Goal: Task Accomplishment & Management: Manage account settings

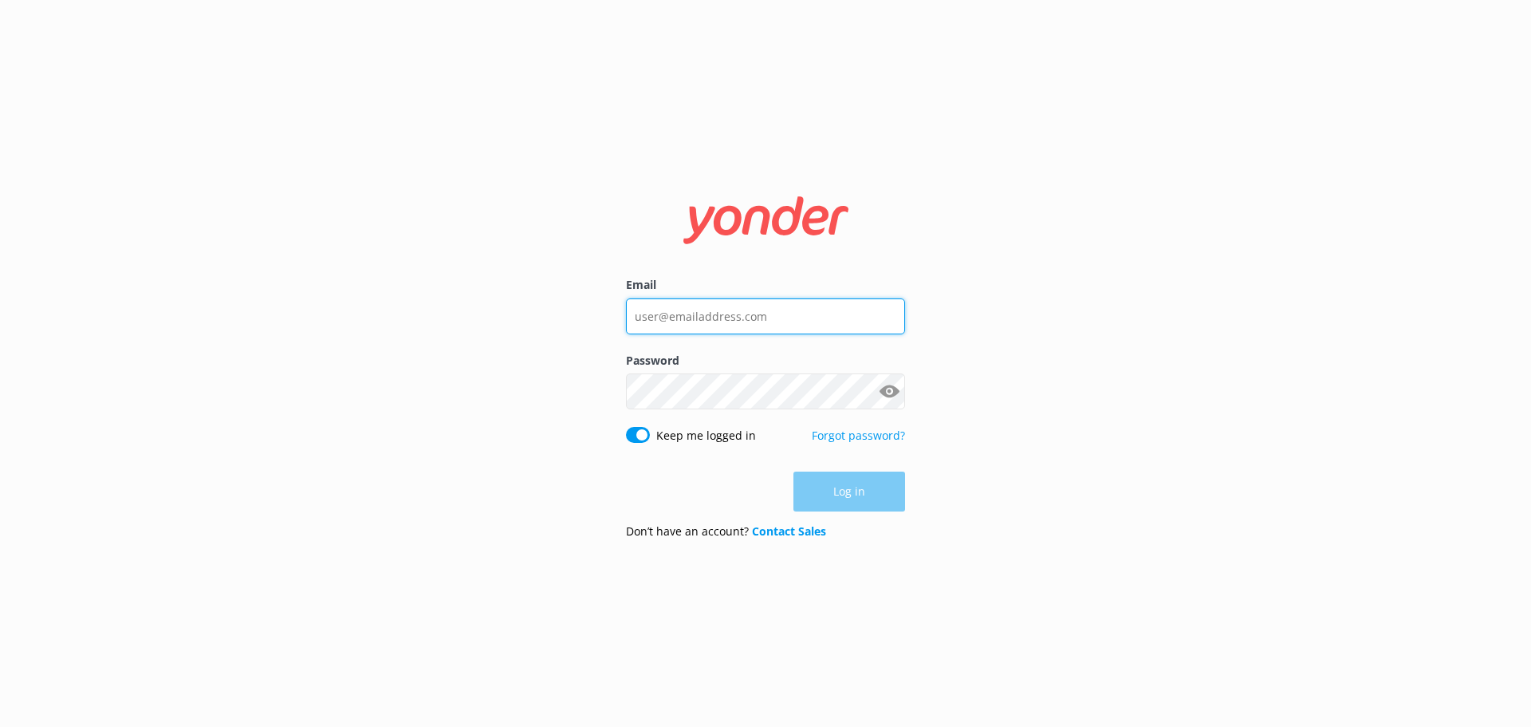
type input "[EMAIL_ADDRESS][DOMAIN_NAME]"
click at [888, 495] on div "Log in" at bounding box center [765, 491] width 279 height 40
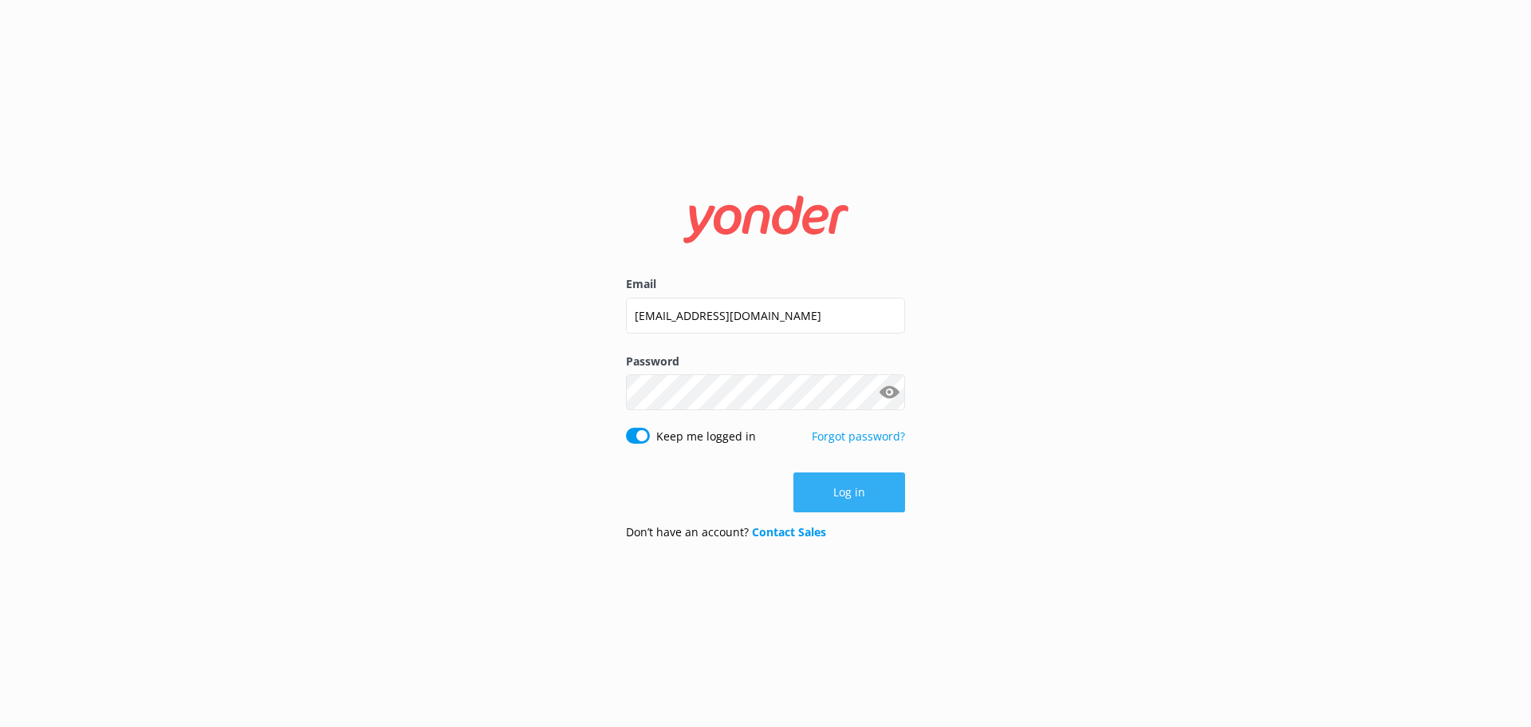
click at [885, 498] on button "Log in" at bounding box center [850, 492] width 112 height 40
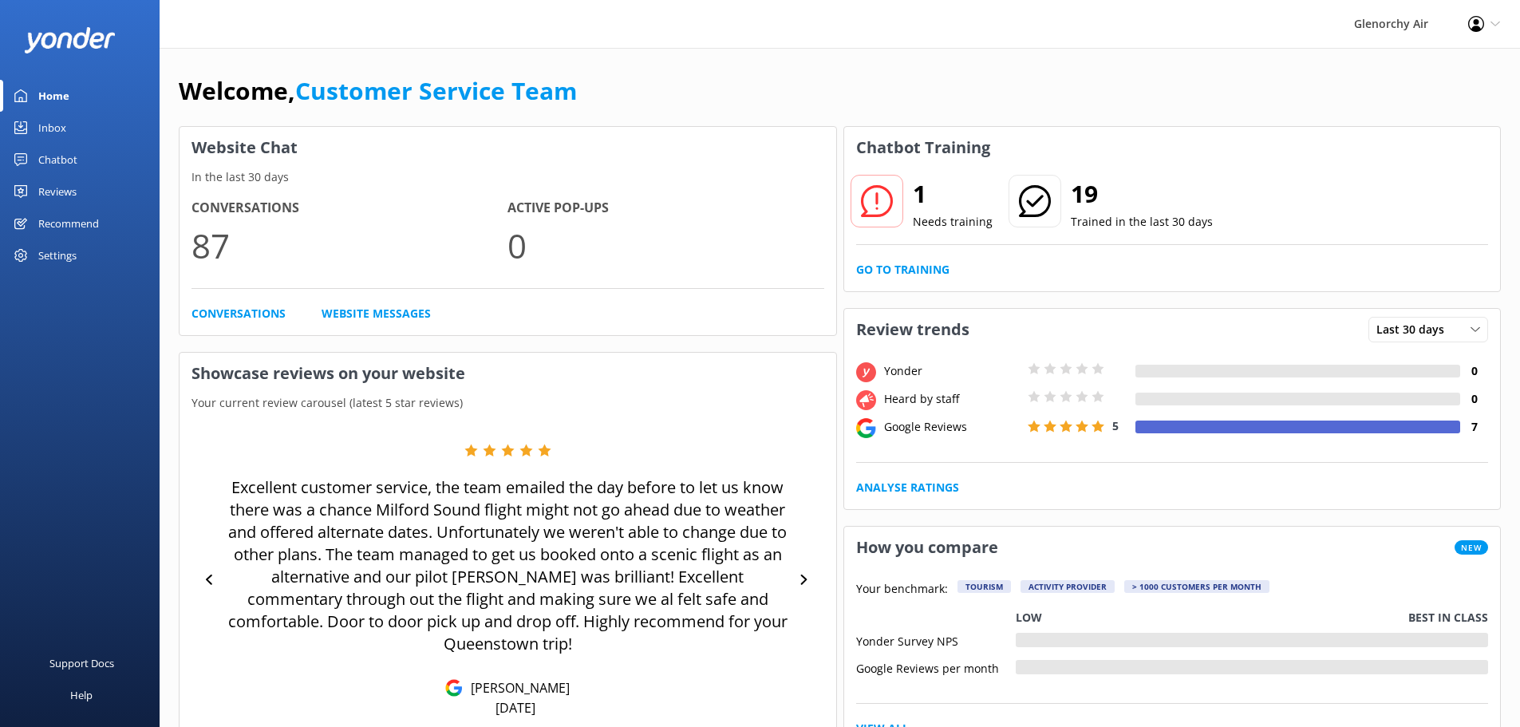
click at [65, 156] on div "Chatbot" at bounding box center [57, 160] width 39 height 32
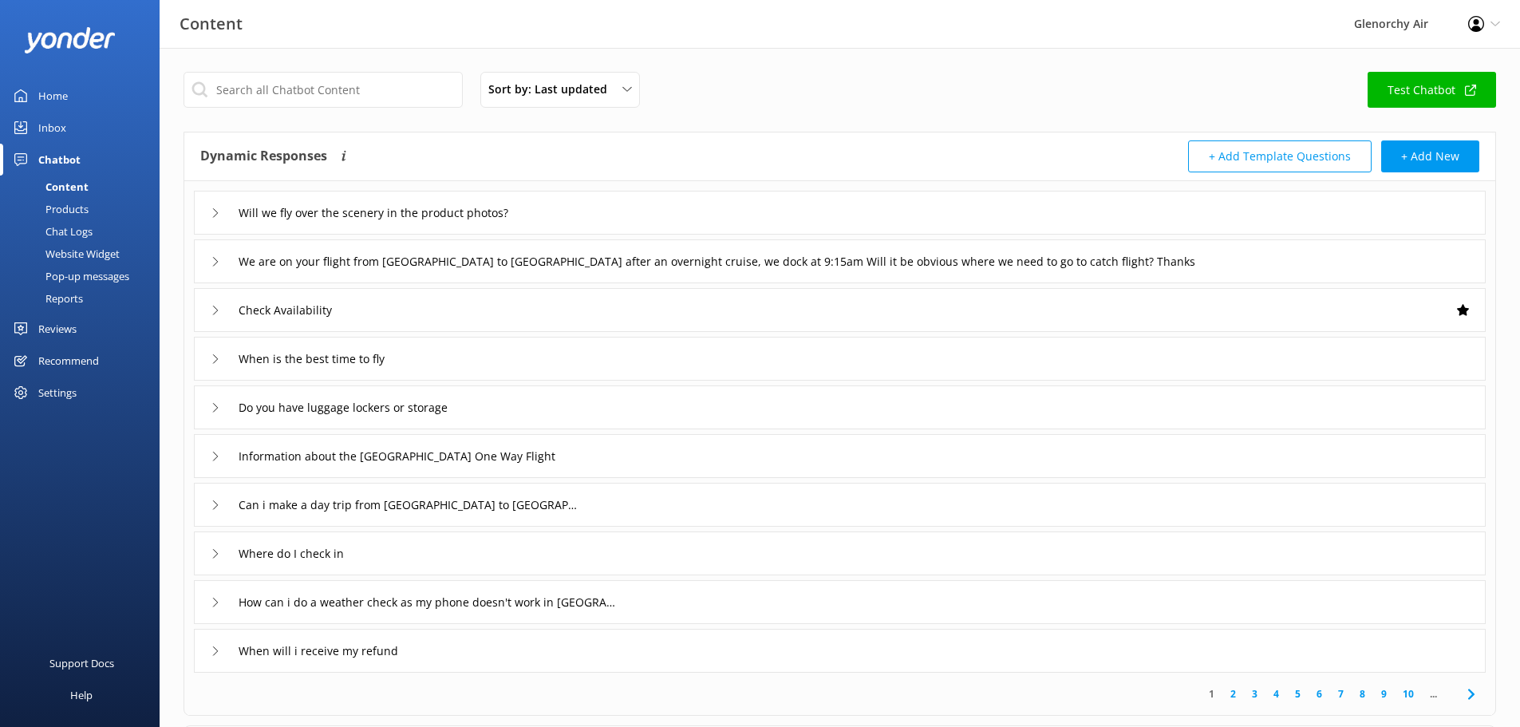
click at [49, 135] on div "Inbox" at bounding box center [52, 128] width 28 height 32
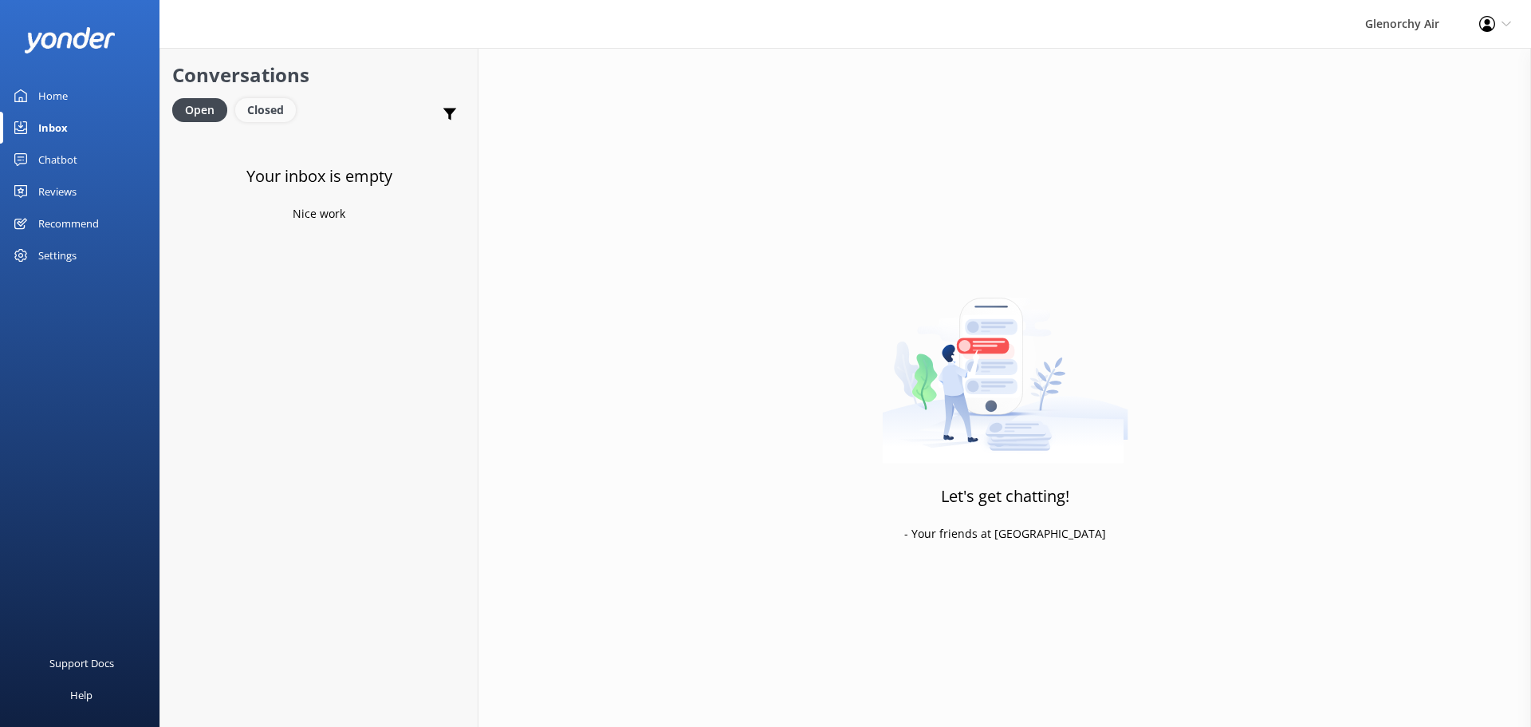
click at [268, 111] on div "Closed" at bounding box center [265, 110] width 61 height 24
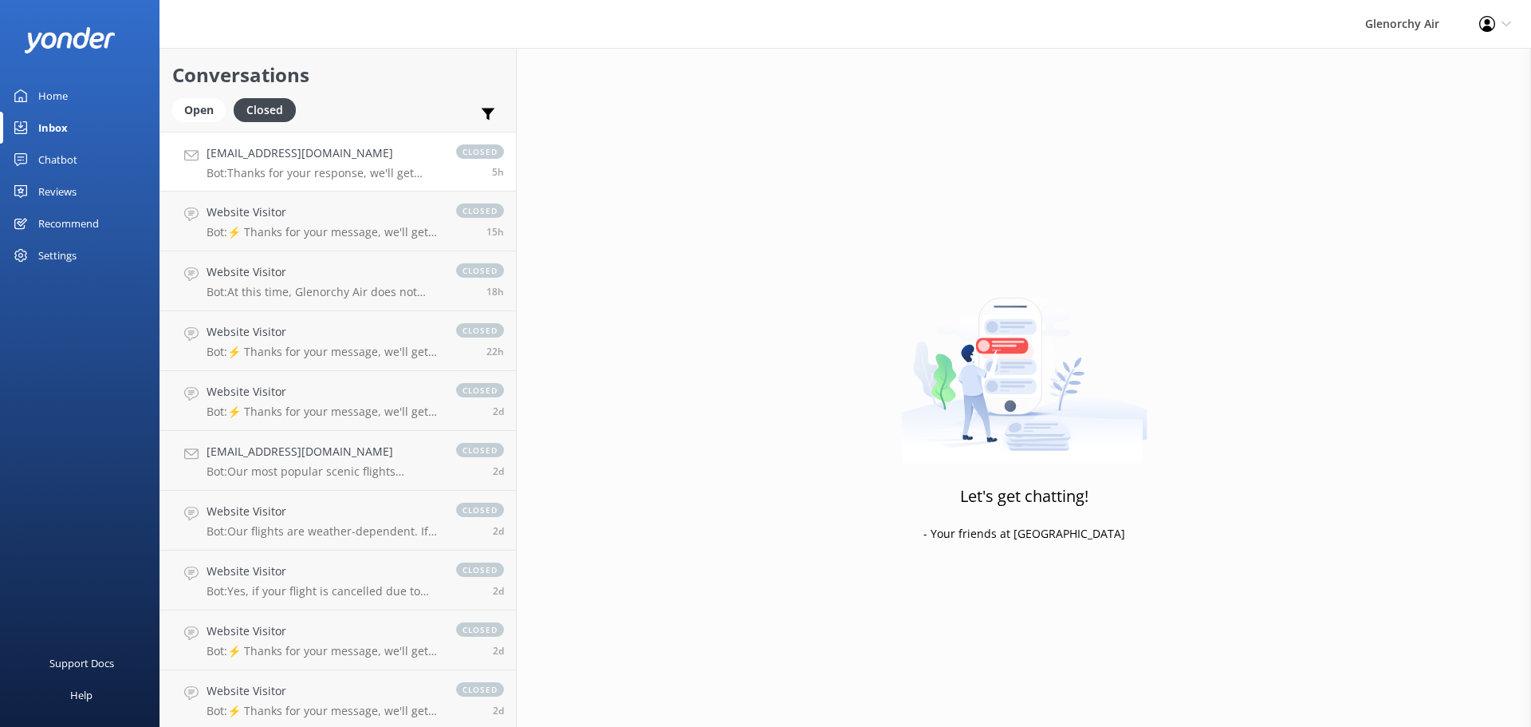
click at [362, 167] on p "Bot: Thanks for your response, we'll get back to you as soon as we can during o…" at bounding box center [324, 173] width 234 height 14
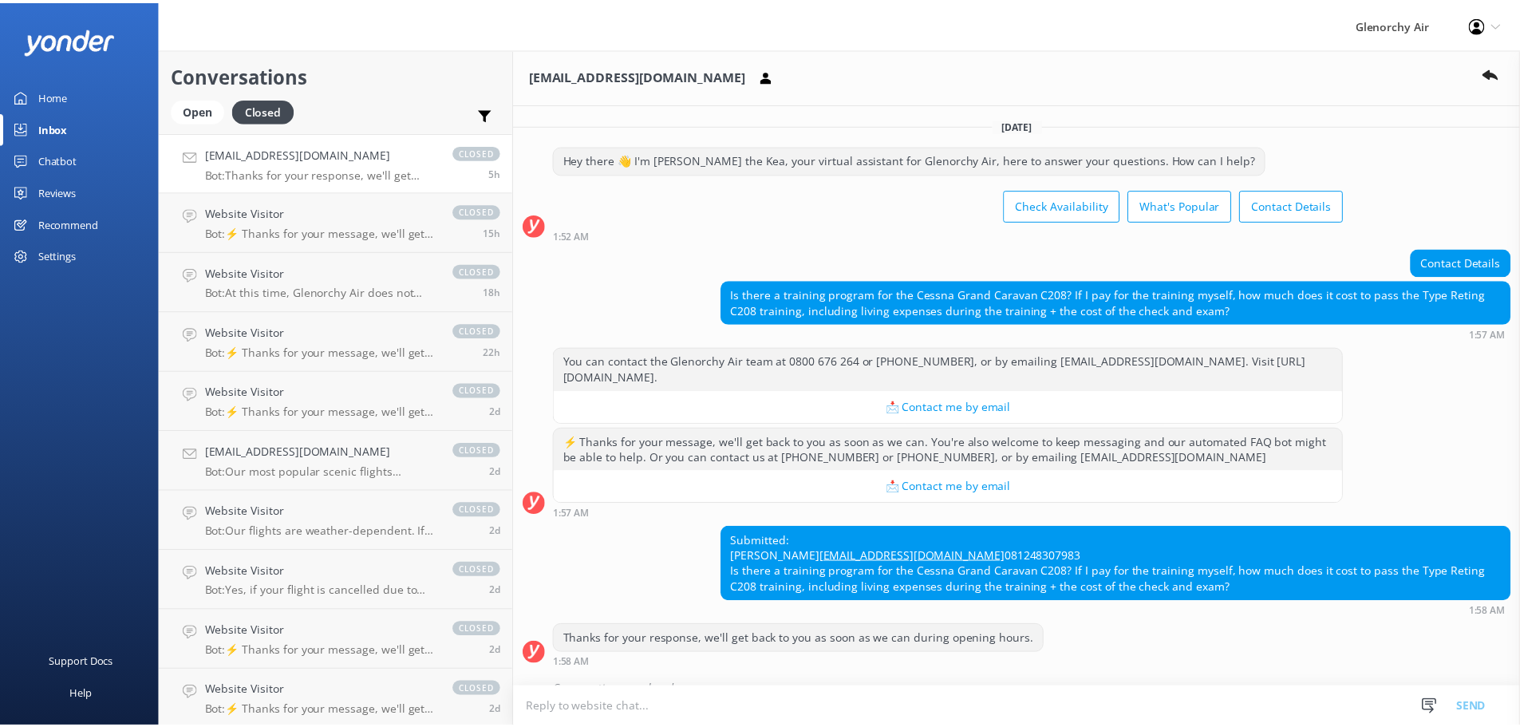
scroll to position [55, 0]
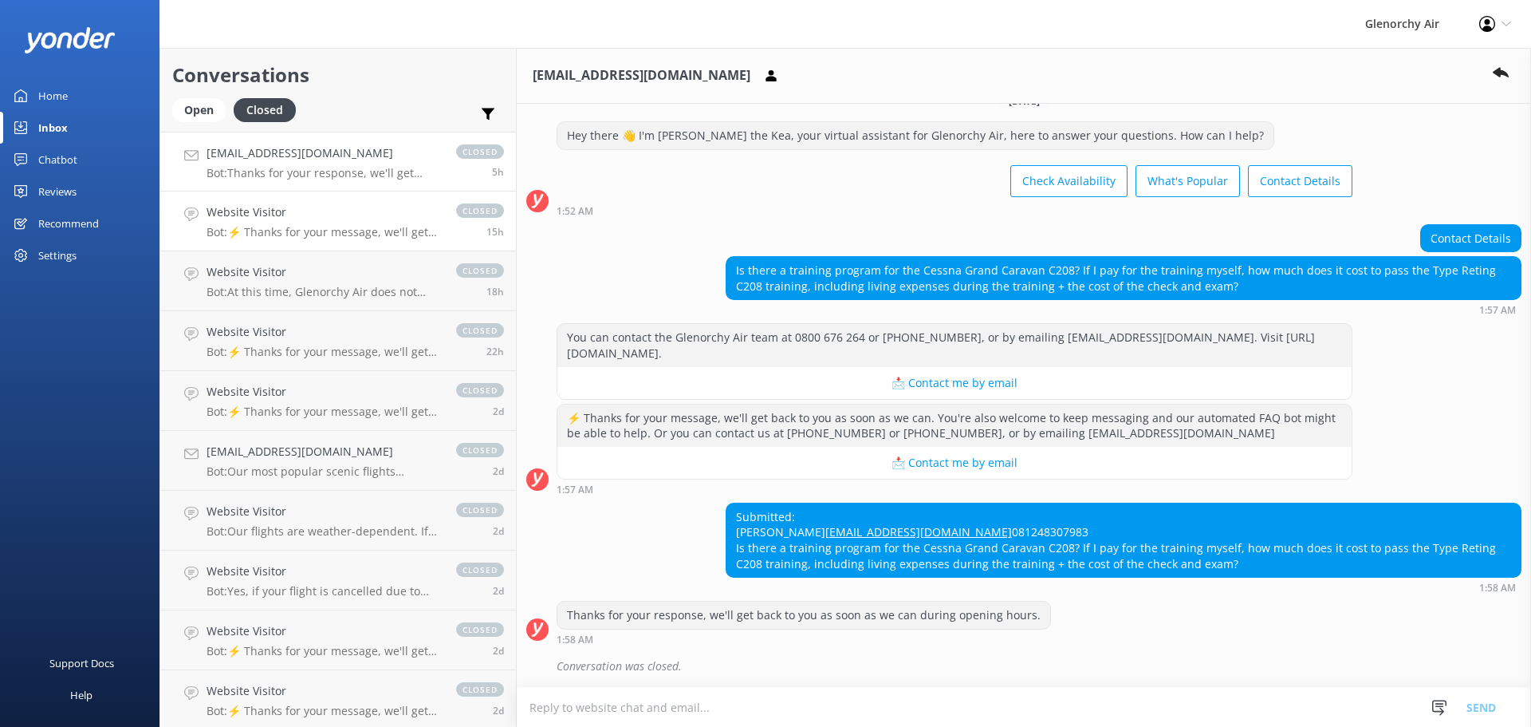
click at [260, 230] on p "Bot: ⚡ Thanks for your message, we'll get back to you as soon as we can. You're…" at bounding box center [324, 232] width 234 height 14
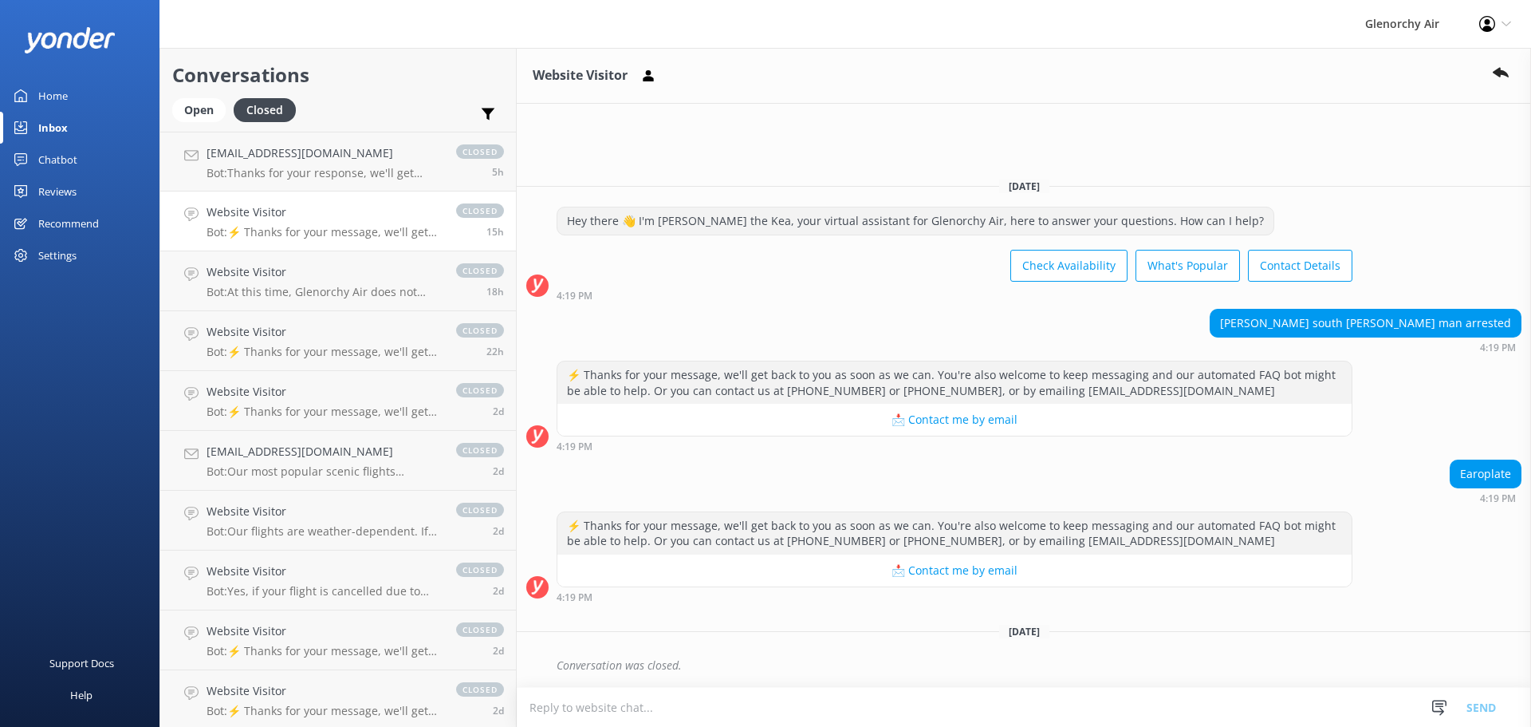
click at [1315, 329] on div "[PERSON_NAME] south [PERSON_NAME] man arrested" at bounding box center [1366, 322] width 310 height 27
drag, startPoint x: 1315, startPoint y: 329, endPoint x: 1523, endPoint y: 309, distance: 209.9
click at [1523, 309] on div "[PERSON_NAME] south [PERSON_NAME] man arrested 4:19 PM" at bounding box center [1024, 331] width 1015 height 44
copy div "[PERSON_NAME] south [PERSON_NAME] man arrested"
drag, startPoint x: 47, startPoint y: 93, endPoint x: 130, endPoint y: 20, distance: 110.8
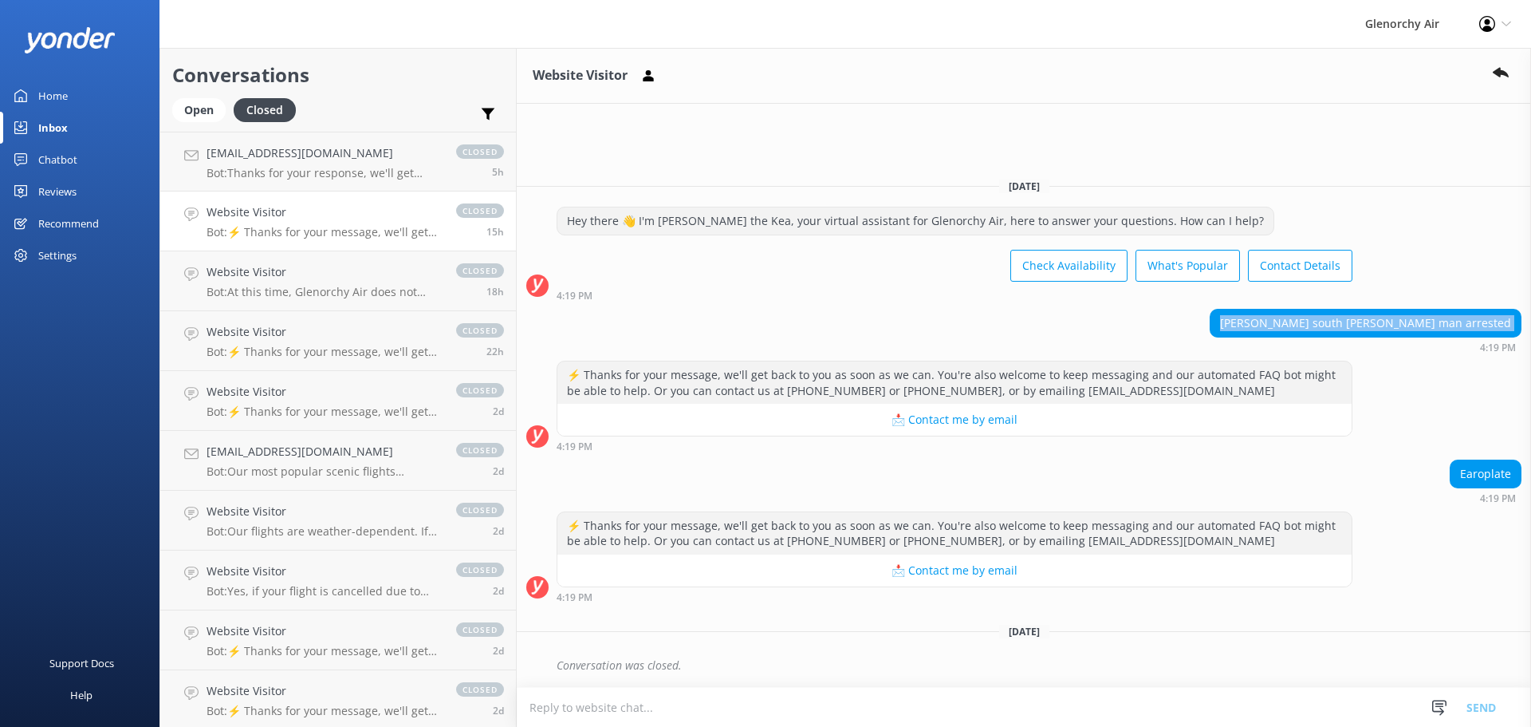
click at [47, 93] on div "Home" at bounding box center [53, 96] width 30 height 32
